Goal: Register for event/course

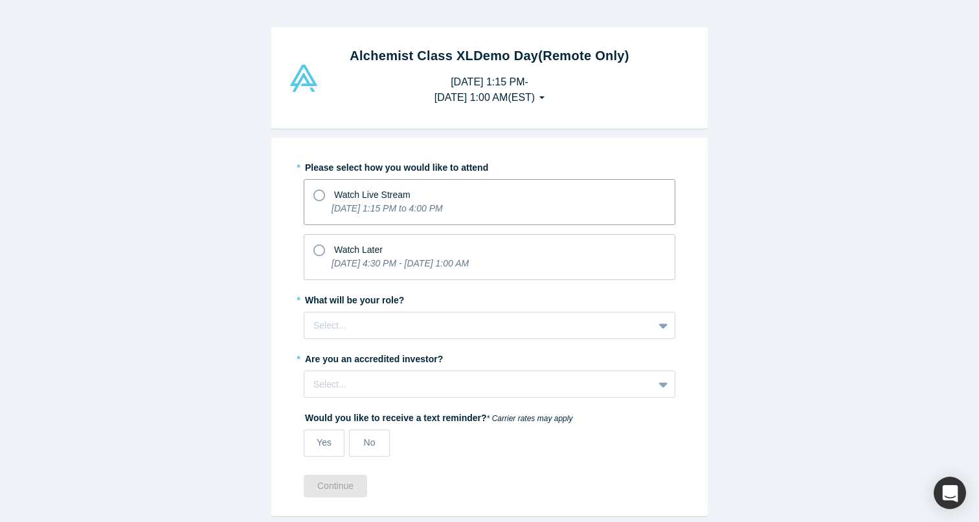
click at [319, 194] on icon at bounding box center [319, 196] width 12 height 12
click at [0, 0] on input "Watch Live Stream [DATE] 1:15 PM to 4:00 PM" at bounding box center [0, 0] width 0 height 0
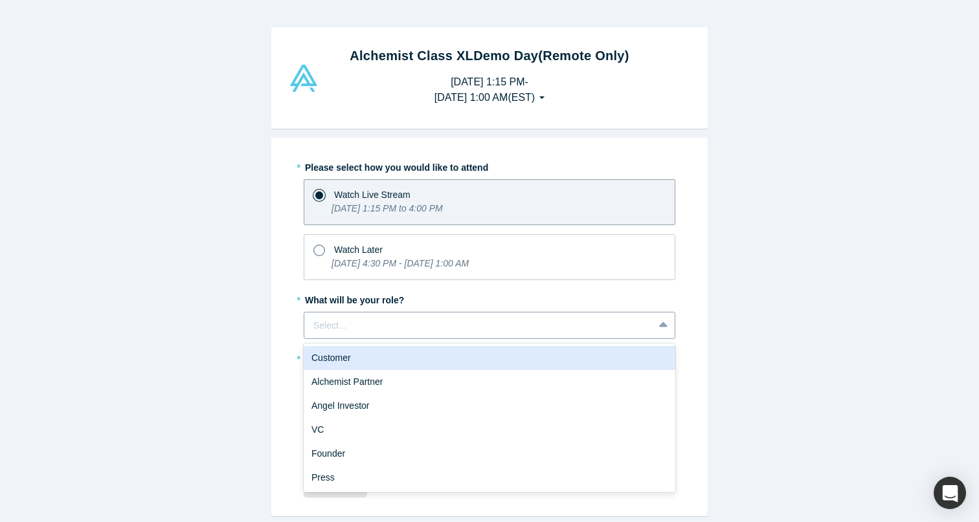
click at [395, 318] on div at bounding box center [478, 326] width 331 height 16
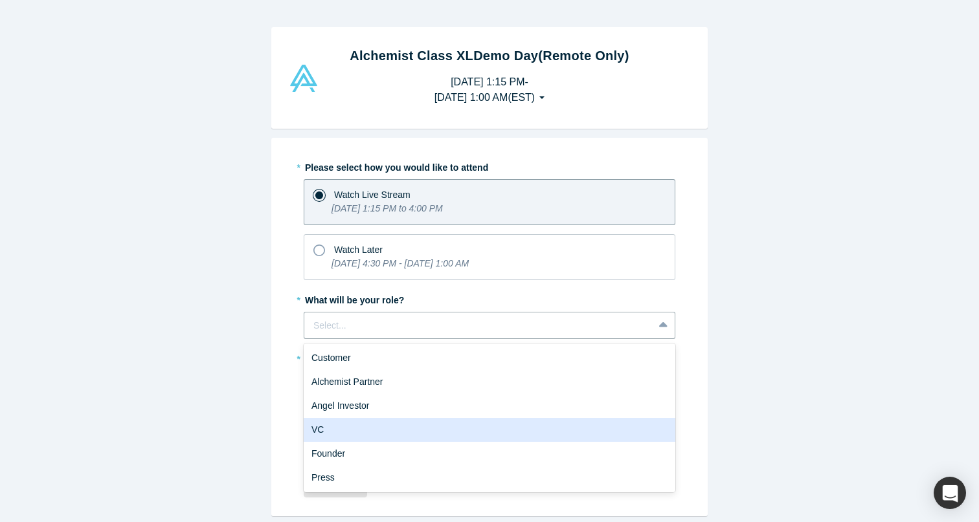
click at [388, 431] on div "VC" at bounding box center [490, 430] width 372 height 24
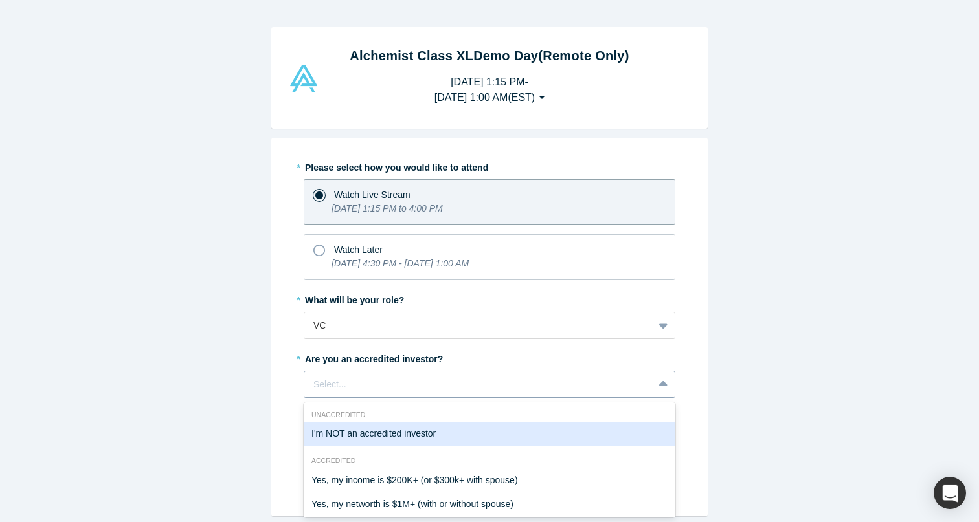
click at [376, 381] on div "I'm NOT an accredited investor, 1 of 7. 7 results available. Use Up and Down to…" at bounding box center [490, 384] width 372 height 27
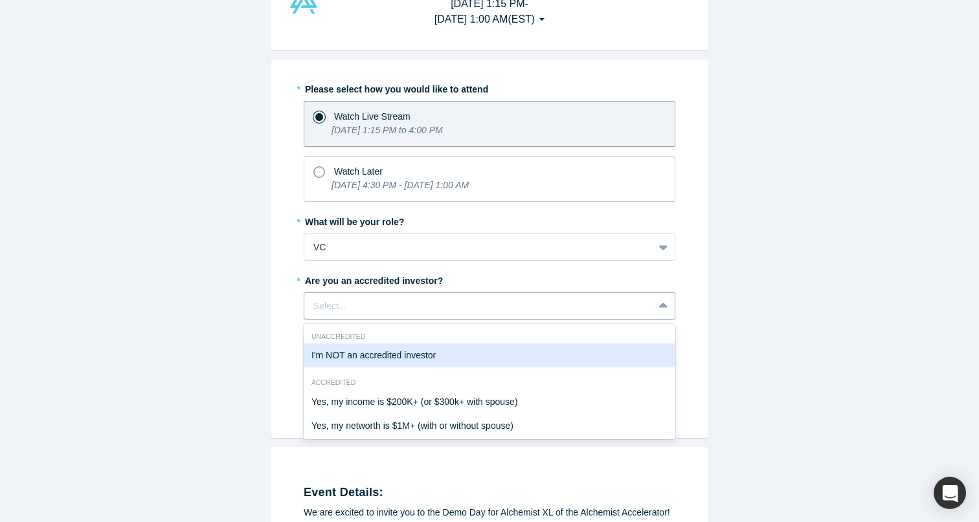
scroll to position [79, 0]
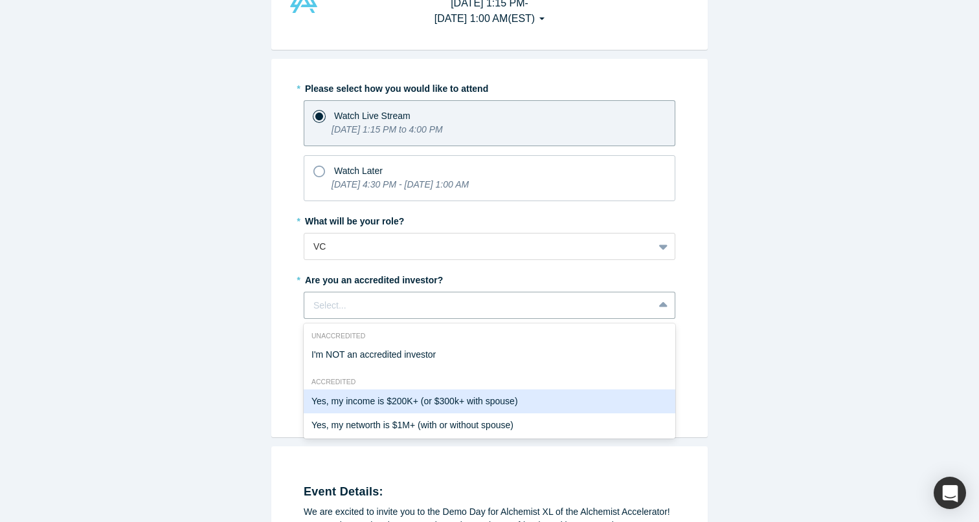
click at [370, 397] on div "Yes, my income is $200K+ (or $300k+ with spouse)" at bounding box center [490, 402] width 372 height 24
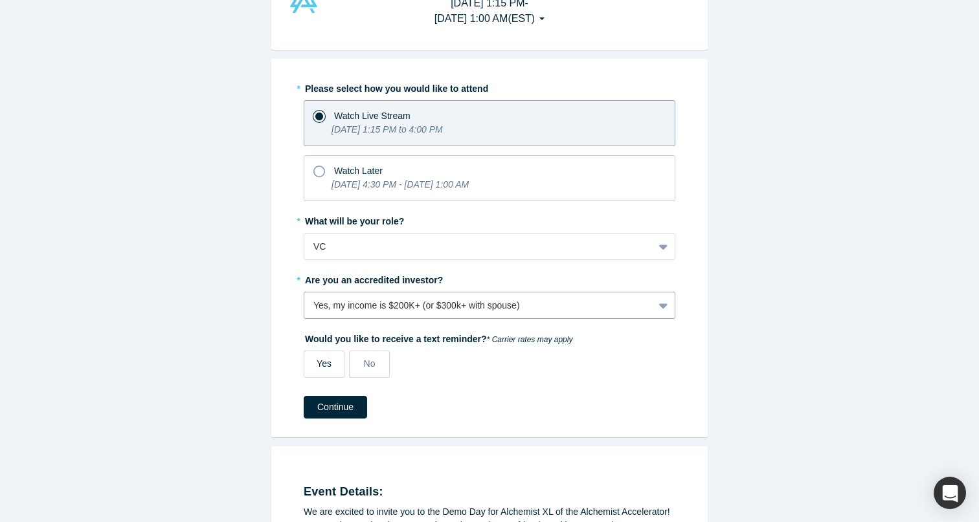
click at [324, 365] on span "Yes" at bounding box center [324, 364] width 15 height 10
click at [0, 0] on input "Yes" at bounding box center [0, 0] width 0 height 0
select select "US"
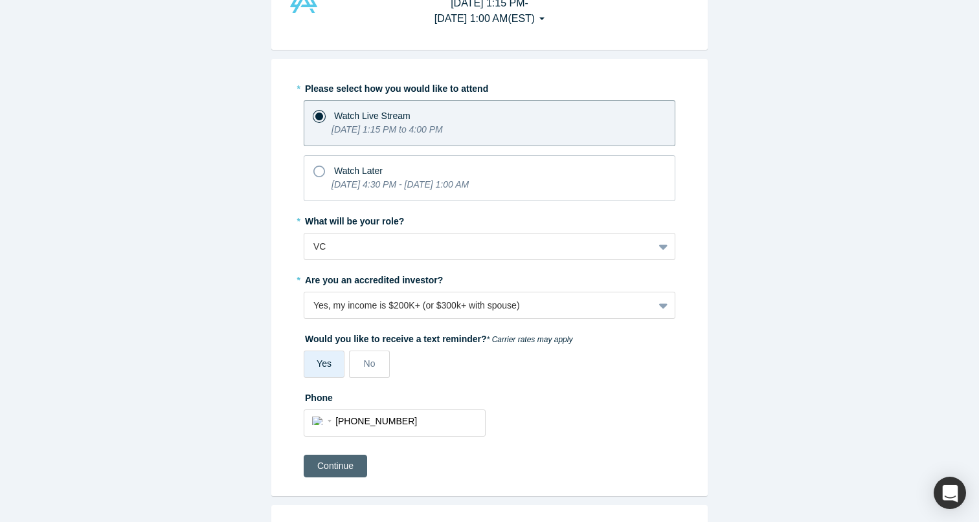
click at [342, 463] on button "Continue" at bounding box center [335, 466] width 63 height 23
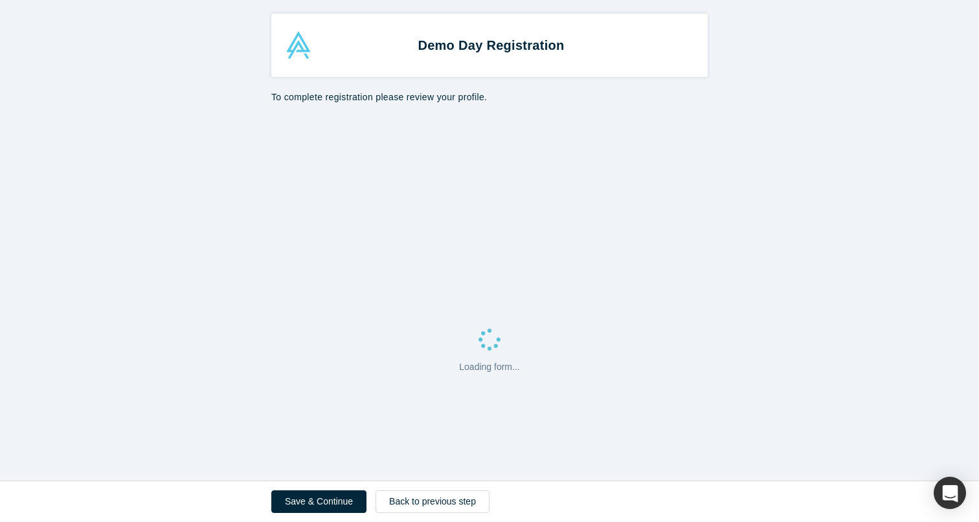
select select "US"
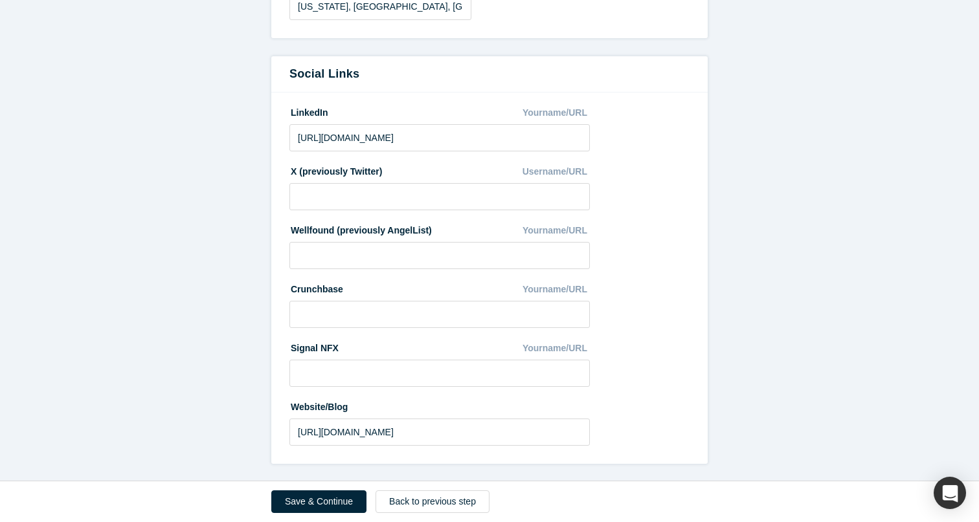
scroll to position [657, 0]
click at [346, 495] on button "Save & Continue" at bounding box center [318, 502] width 95 height 23
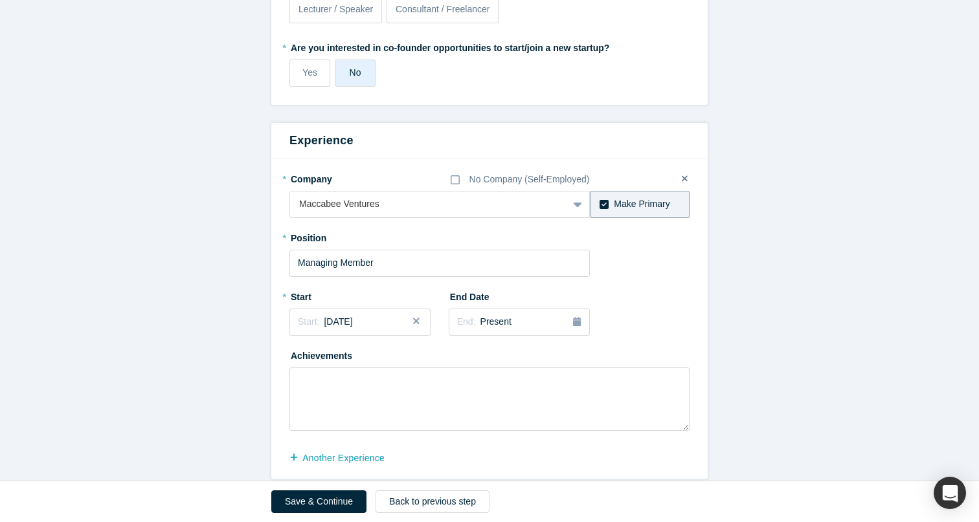
scroll to position [650, 0]
click at [342, 495] on button "Save & Continue" at bounding box center [318, 502] width 95 height 23
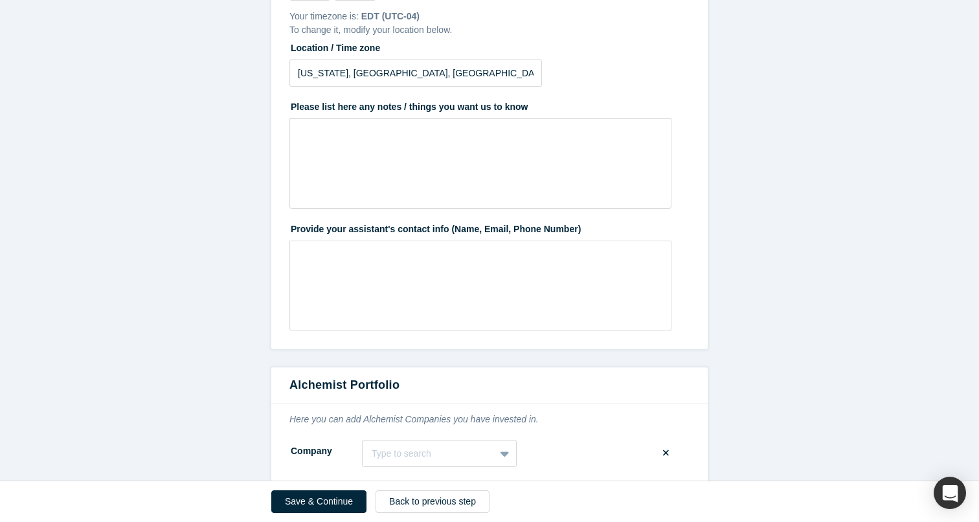
scroll to position [266, 0]
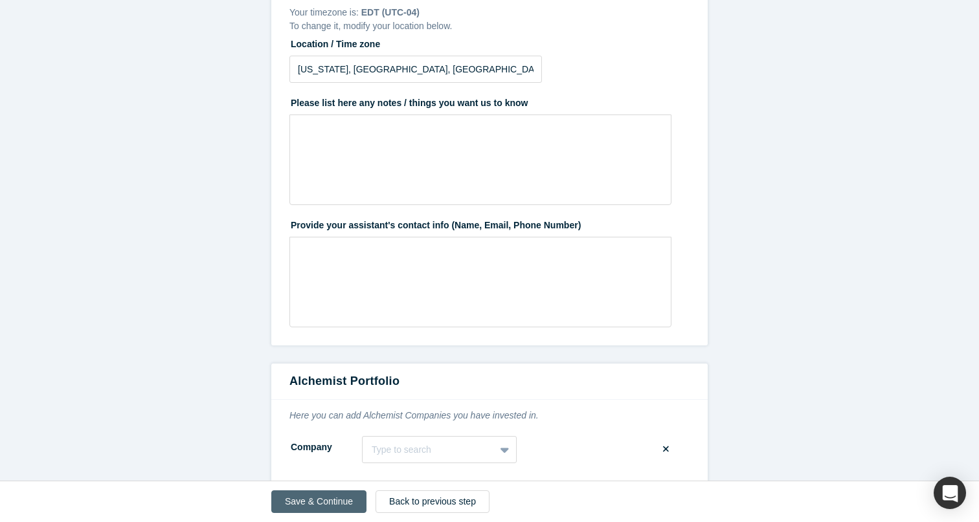
click at [313, 498] on button "Save & Continue" at bounding box center [318, 502] width 95 height 23
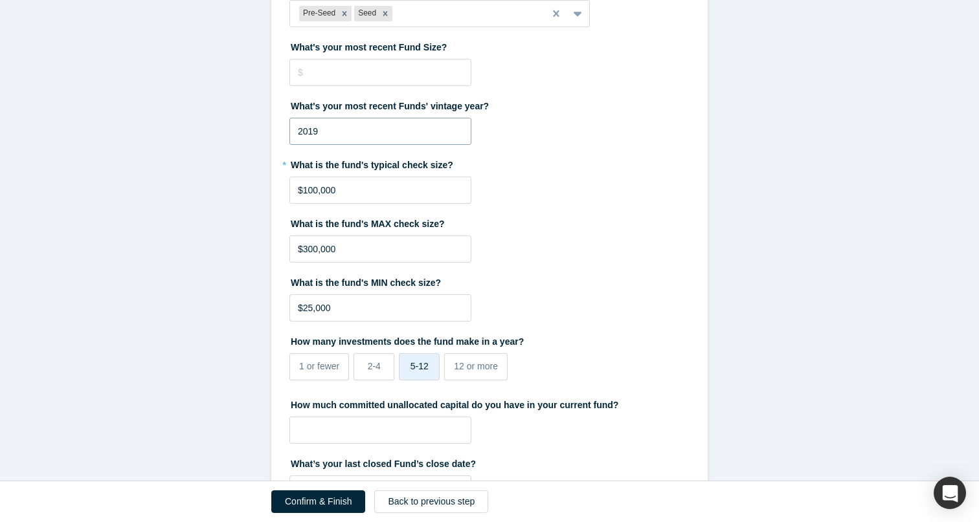
scroll to position [227, 0]
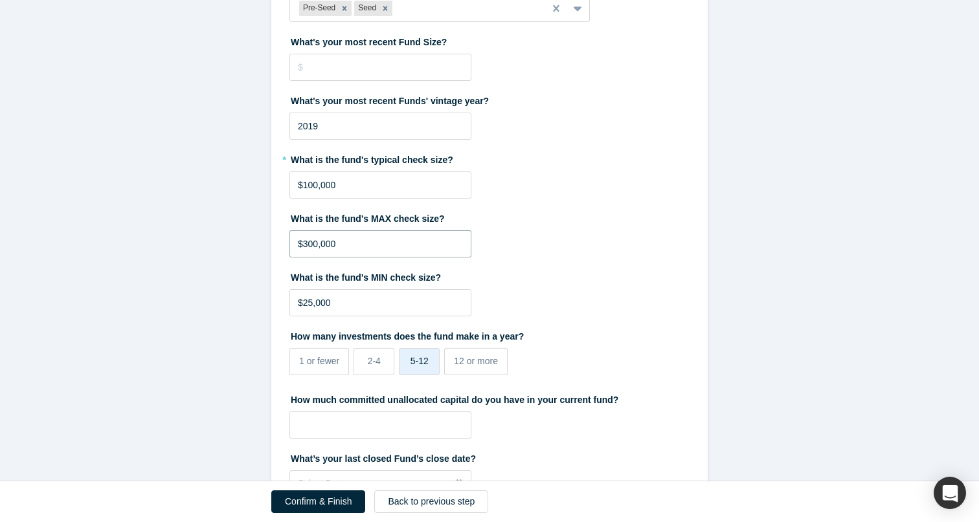
click at [307, 243] on input "$300,000" at bounding box center [380, 243] width 182 height 27
type input "$400,000"
drag, startPoint x: 337, startPoint y: 304, endPoint x: 303, endPoint y: 304, distance: 33.7
click at [303, 304] on input "$25,000" at bounding box center [380, 302] width 182 height 27
type input "$100,000"
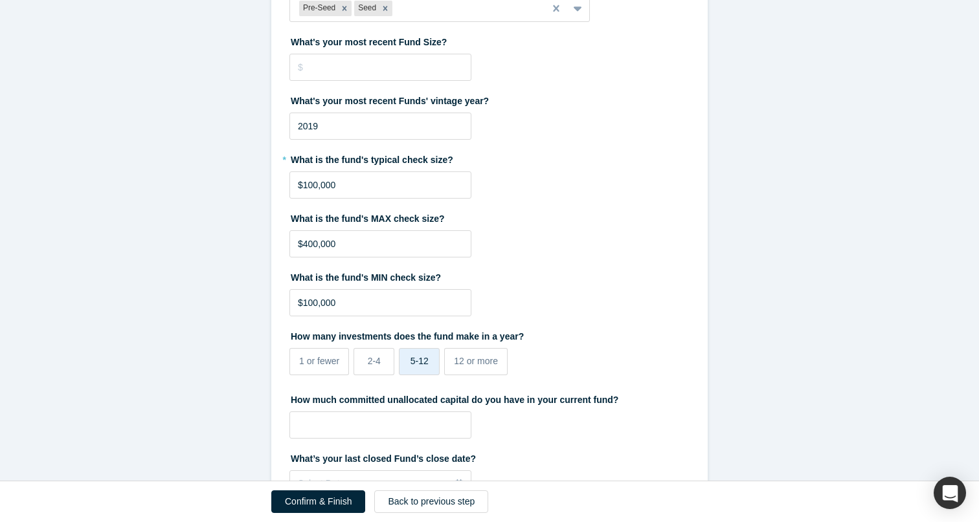
click at [581, 370] on div "1 or fewer 2-4 5-12 12 or more" at bounding box center [439, 364] width 300 height 32
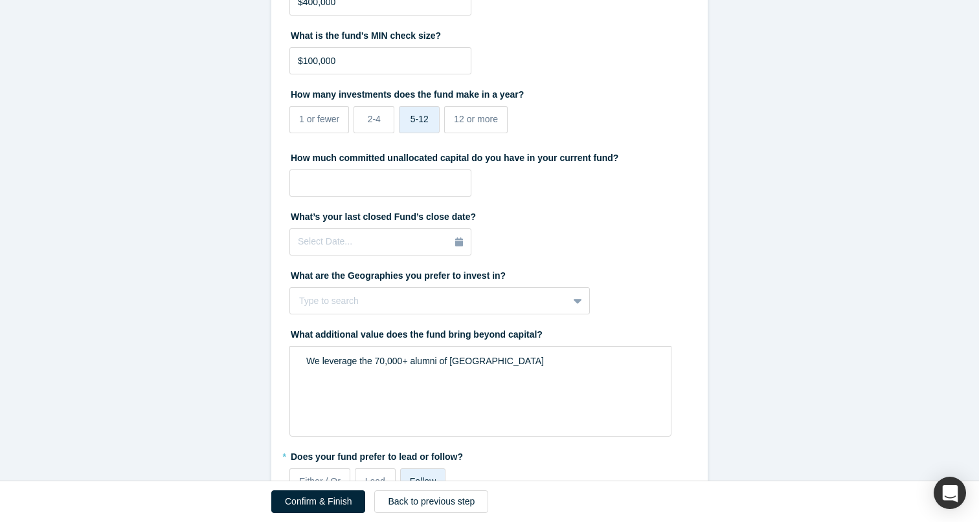
scroll to position [471, 0]
click at [403, 182] on input "tel" at bounding box center [380, 181] width 182 height 27
type input "$8,000,000"
click at [392, 241] on div "Select Date..." at bounding box center [380, 241] width 165 height 14
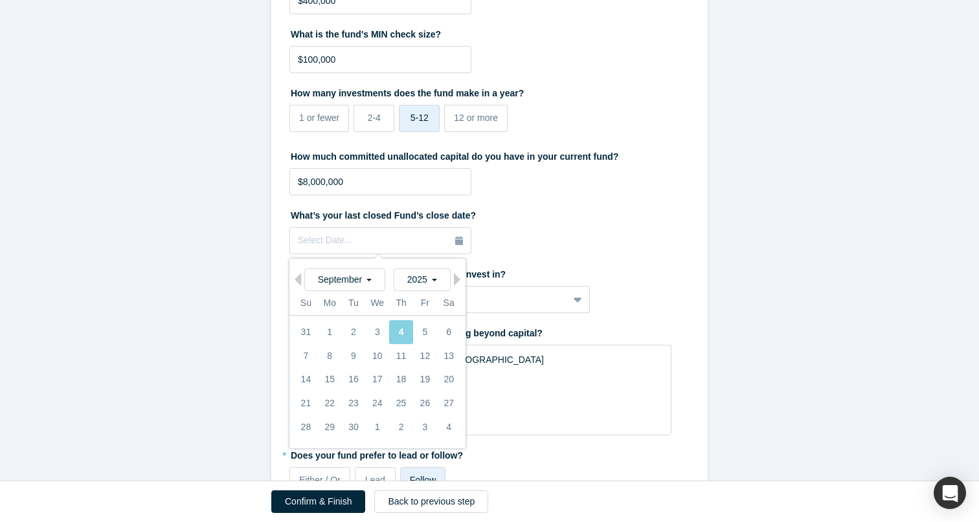
click at [522, 233] on div "What’s your last closed Fund’s close date? Select Date... Previous Month Next M…" at bounding box center [489, 230] width 400 height 50
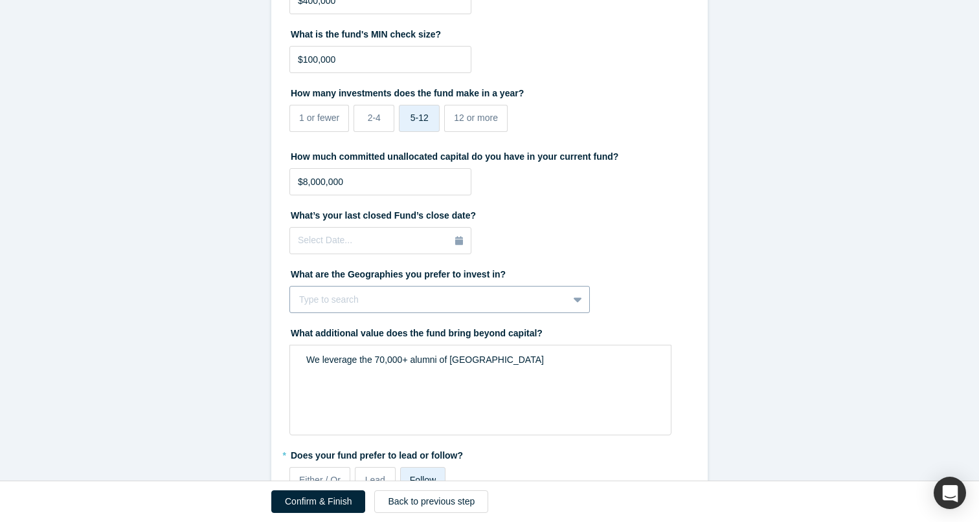
scroll to position [506, 0]
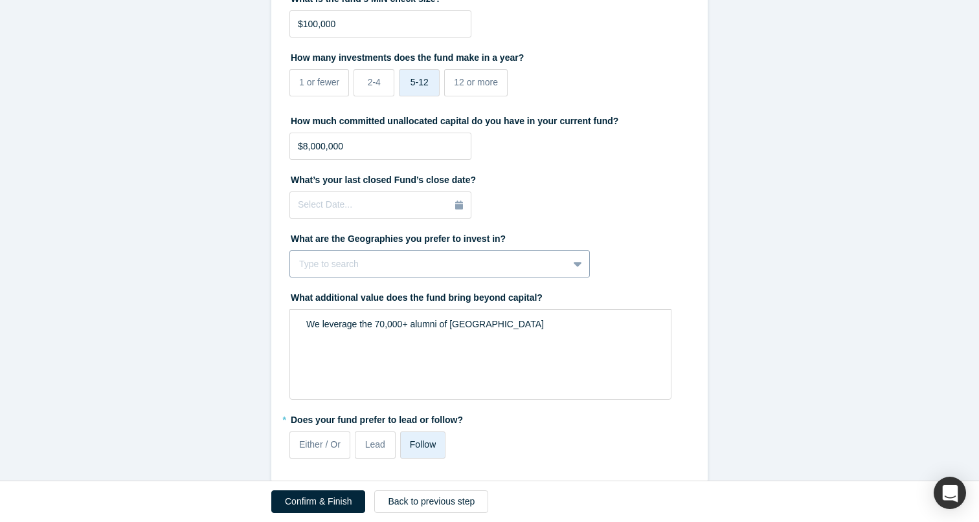
click at [538, 278] on div "Type to search" at bounding box center [439, 264] width 300 height 27
type input "United"
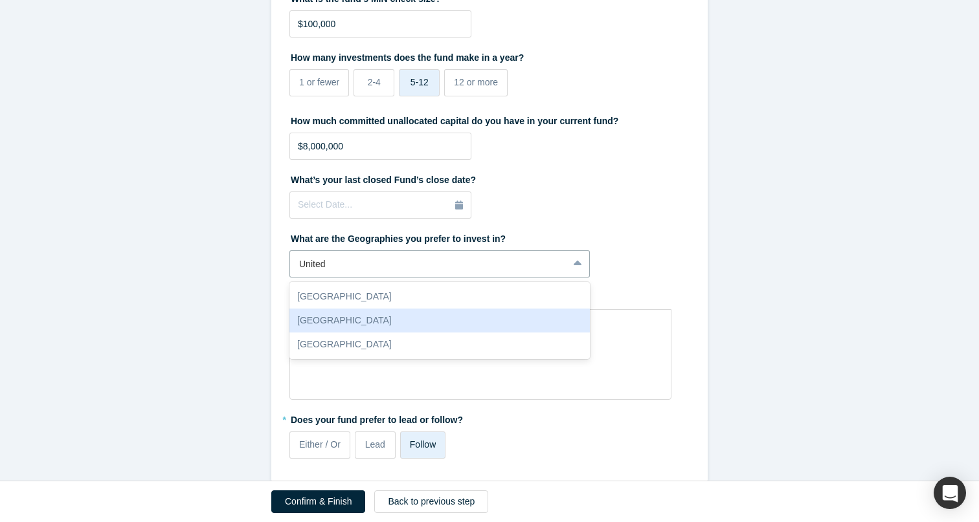
click at [406, 322] on div "[GEOGRAPHIC_DATA]" at bounding box center [439, 321] width 300 height 24
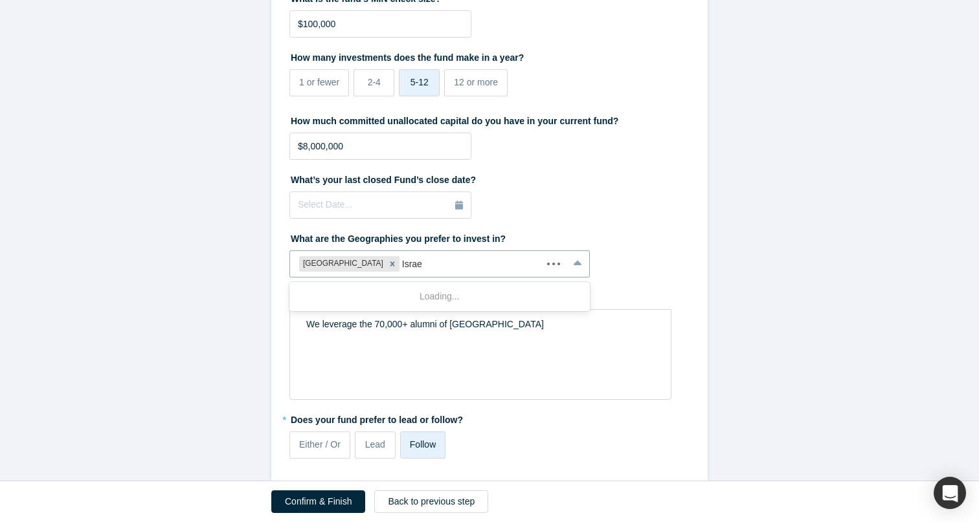
type input "Israel"
click at [374, 299] on div "Israel" at bounding box center [439, 297] width 300 height 24
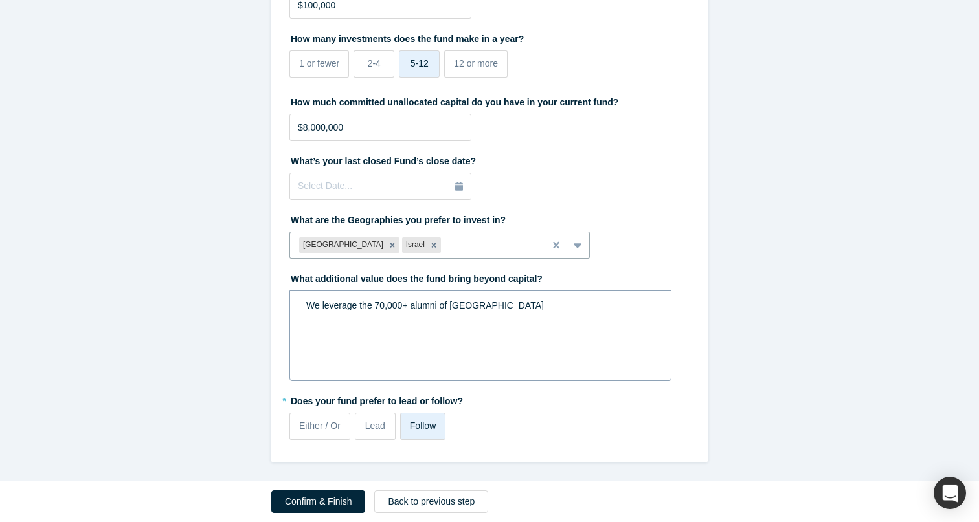
scroll to position [524, 0]
click at [536, 305] on div "We leverage the 70,000+ alumni of [GEOGRAPHIC_DATA]" at bounding box center [480, 307] width 349 height 14
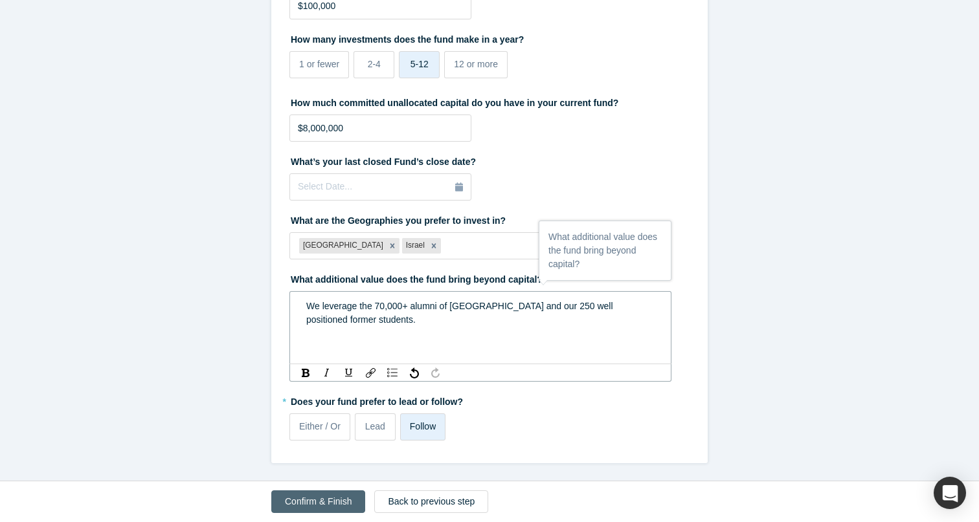
click at [326, 496] on button "Confirm & Finish" at bounding box center [318, 502] width 94 height 23
